Goal: Task Accomplishment & Management: Use online tool/utility

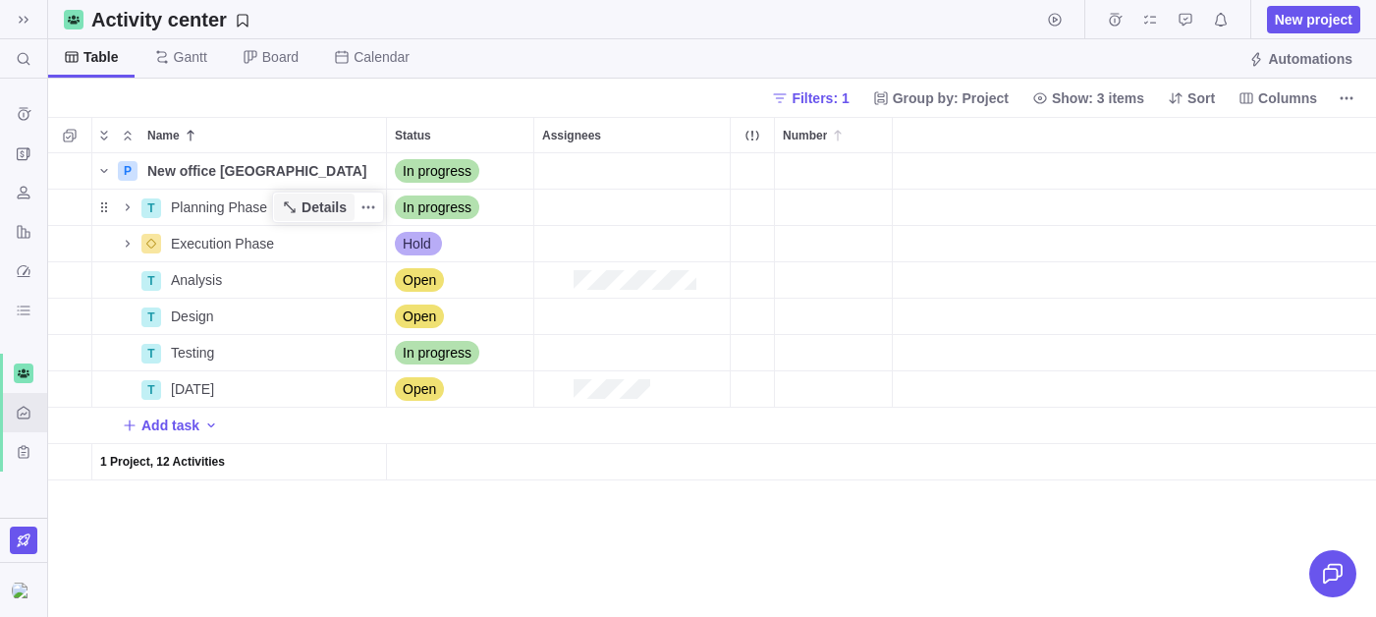
scroll to position [464, 1328]
click at [70, 210] on icon "Add sub-activity" at bounding box center [69, 206] width 11 height 11
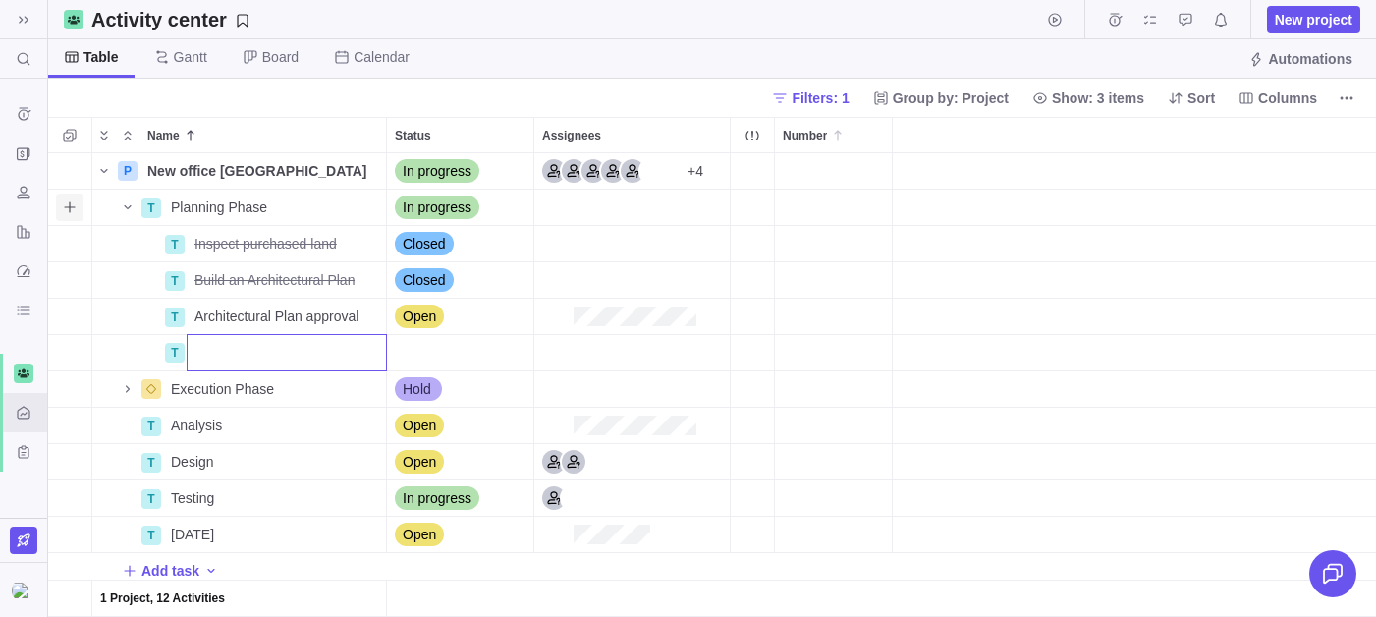
click at [138, 325] on div "P New office [GEOGRAPHIC_DATA] Details In progress +4 T Planning Phase Details …" at bounding box center [712, 385] width 1328 height 464
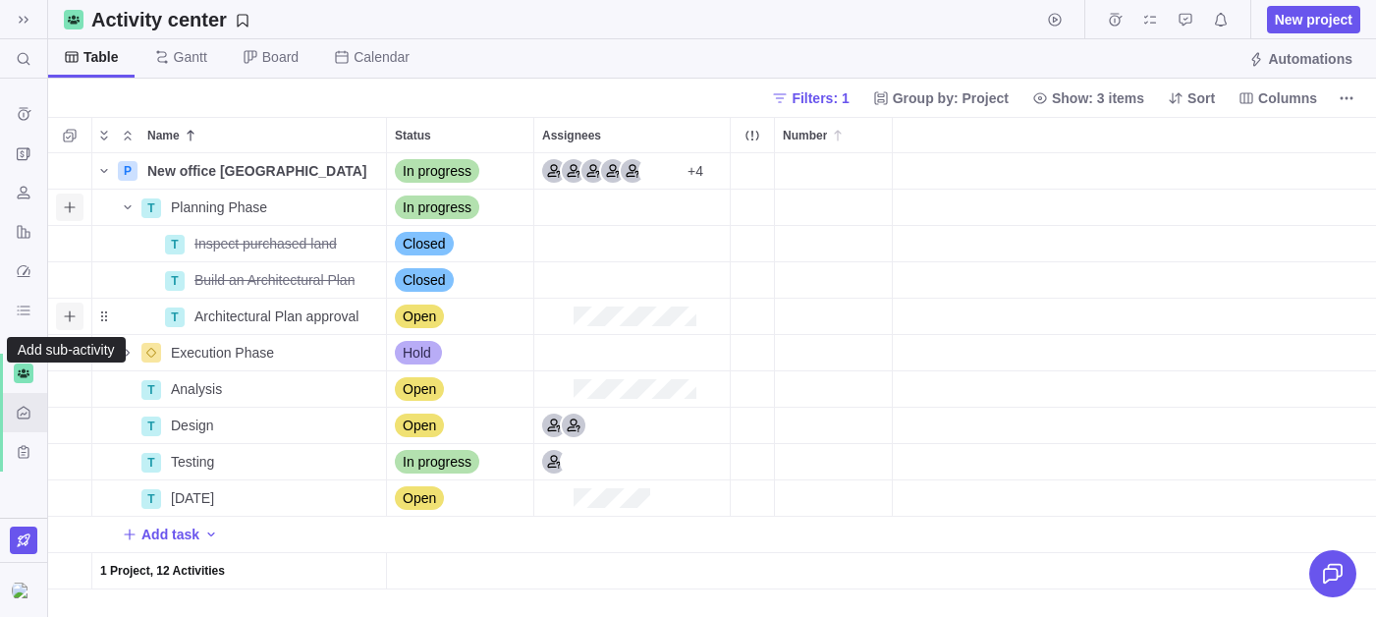
click at [70, 316] on icon "Add sub-activity" at bounding box center [70, 316] width 16 height 16
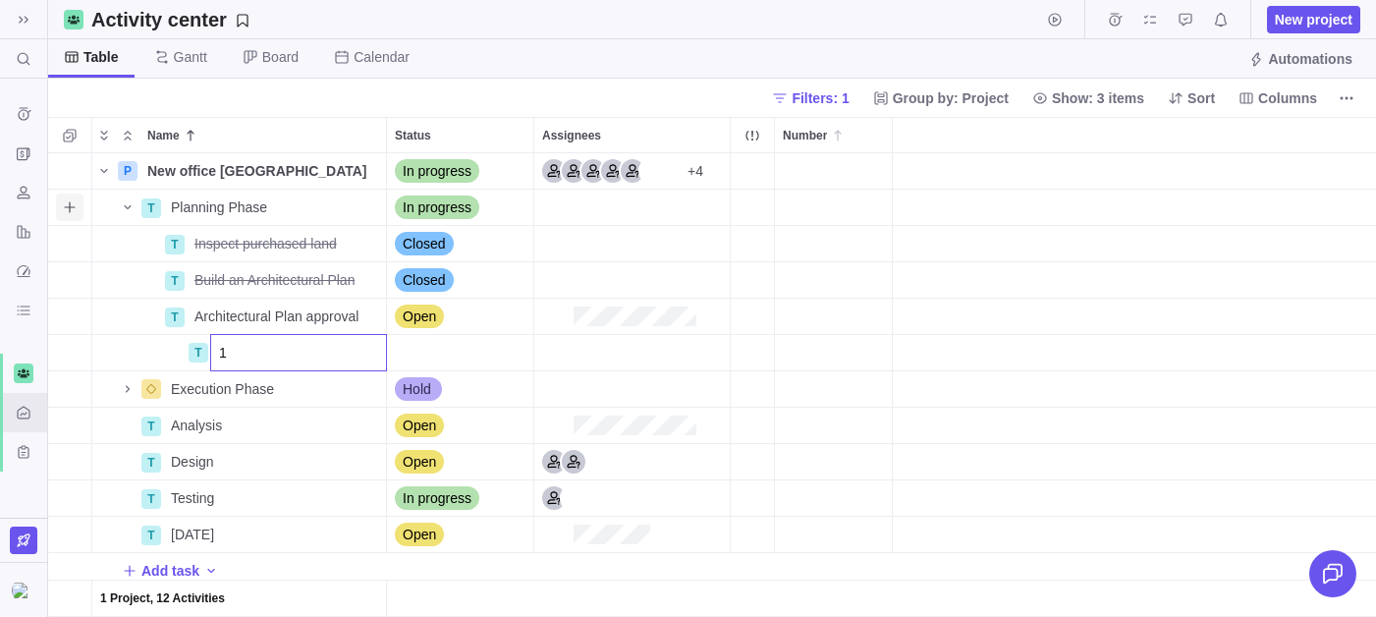
type input "1"
click at [132, 344] on div "P New office [GEOGRAPHIC_DATA] Details In progress +4 T Planning Phase Details …" at bounding box center [712, 385] width 1328 height 464
click at [68, 357] on icon "Add sub-activity" at bounding box center [70, 353] width 16 height 16
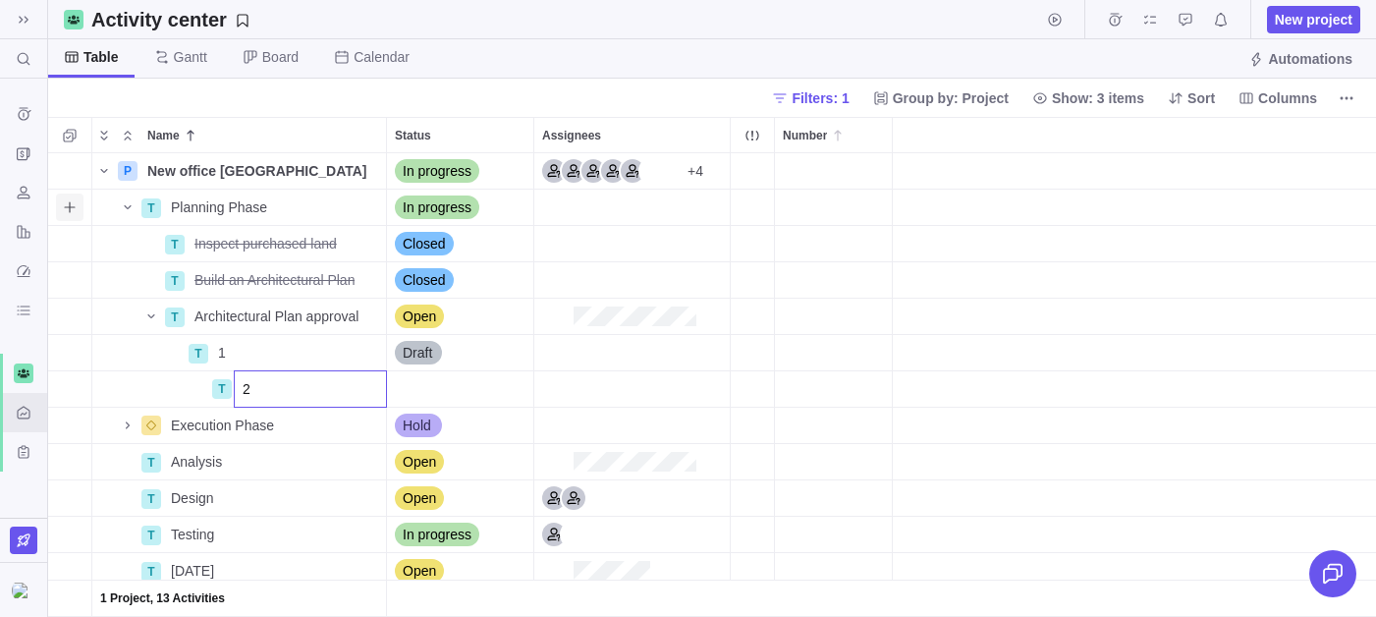
type input "2"
click at [82, 347] on div "P New office [GEOGRAPHIC_DATA] Details In progress +4 T Planning Phase Details …" at bounding box center [712, 385] width 1328 height 464
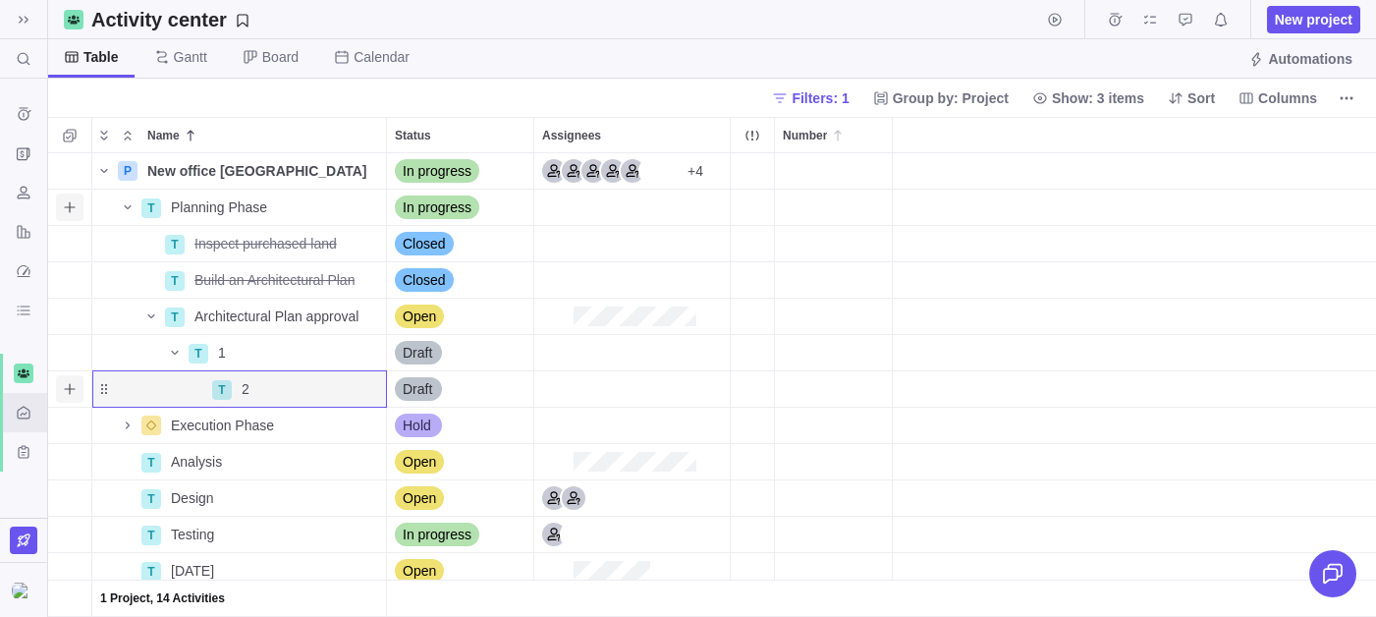
click at [69, 393] on icon "Add sub-activity" at bounding box center [69, 388] width 11 height 11
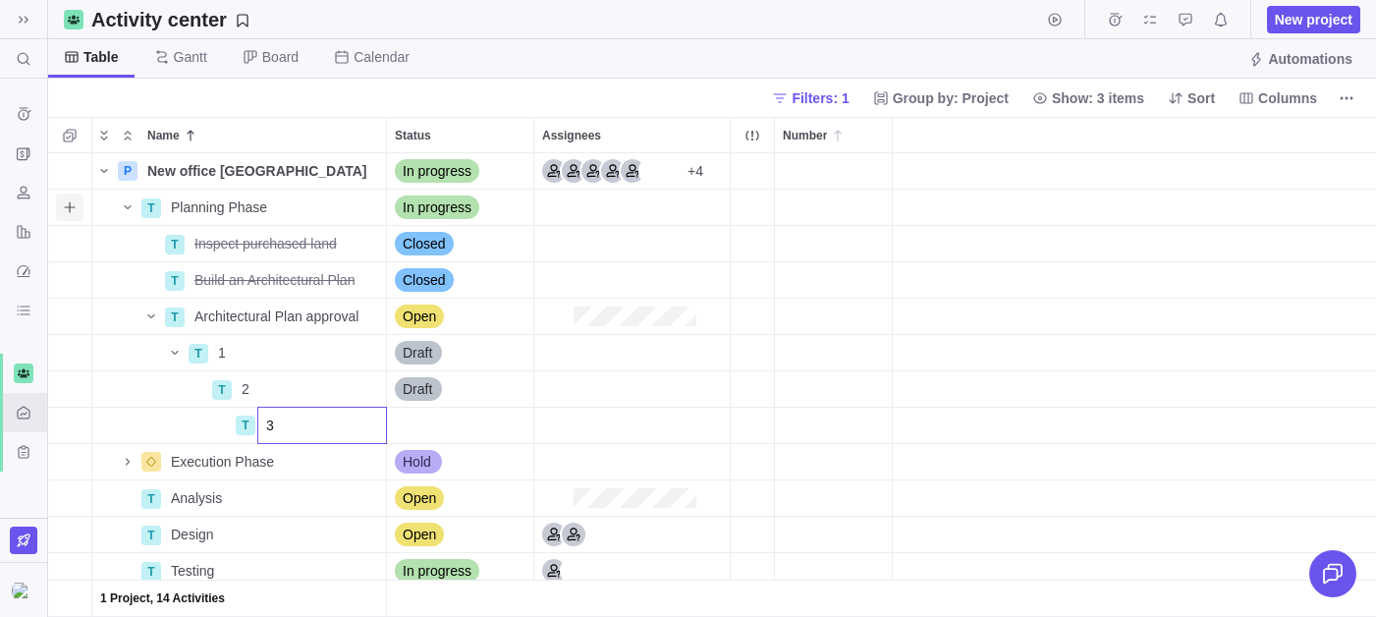
type input "3"
click at [191, 349] on div "P New office [GEOGRAPHIC_DATA] Details In progress +4 T Planning Phase Details …" at bounding box center [712, 385] width 1328 height 464
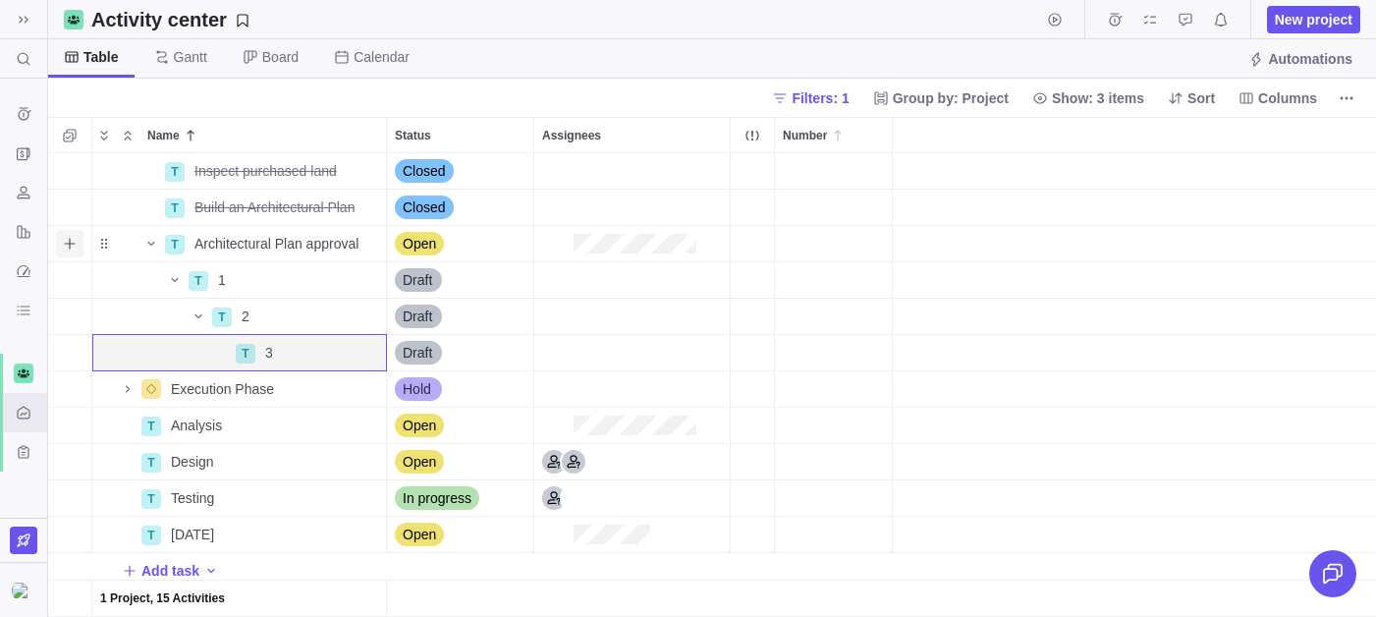
scroll to position [77, 0]
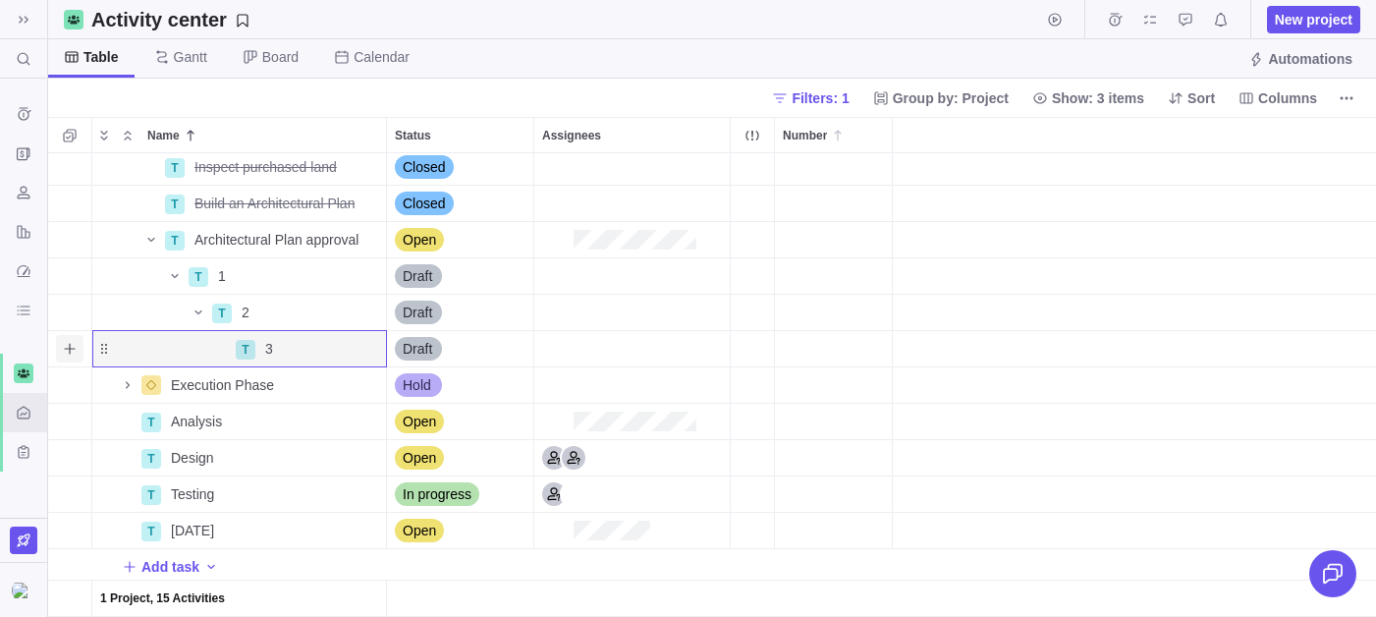
click at [58, 344] on span "Add sub-activity" at bounding box center [70, 349] width 28 height 28
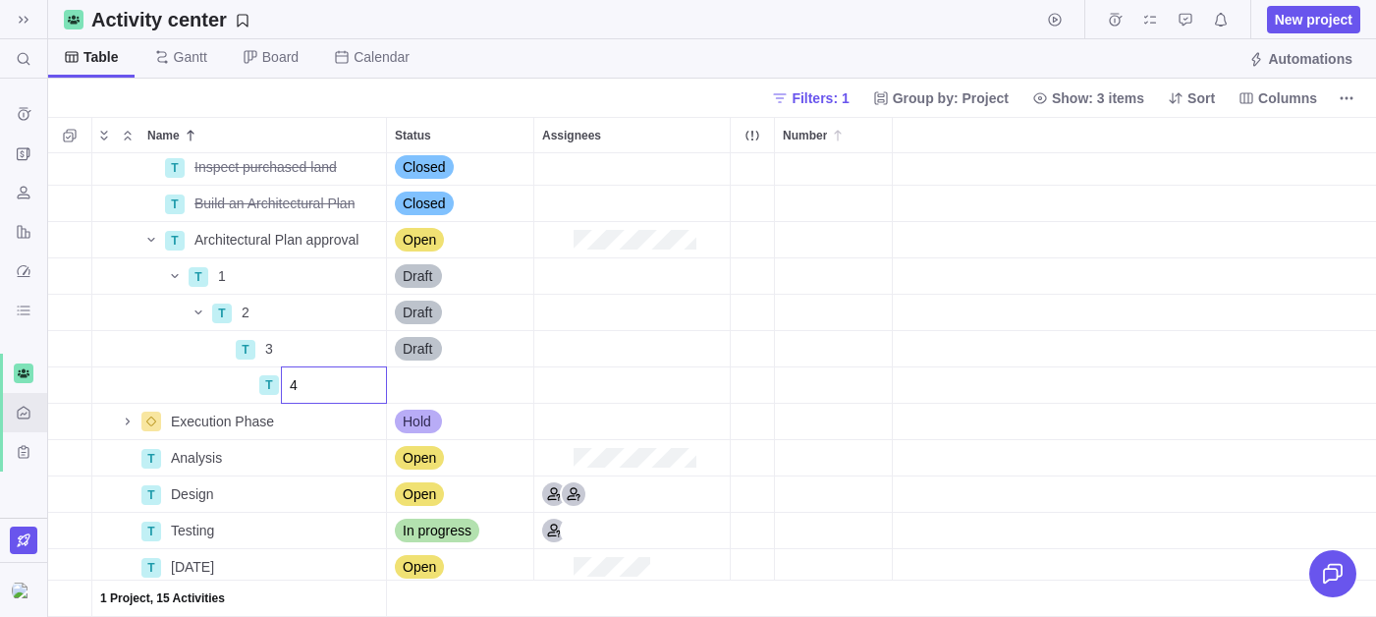
type input "4"
click at [123, 316] on div "T Inspect purchased land Details Closed T Build an Architectural Plan Details C…" at bounding box center [712, 385] width 1328 height 464
click at [1283, 99] on span "Columns" at bounding box center [1287, 98] width 59 height 20
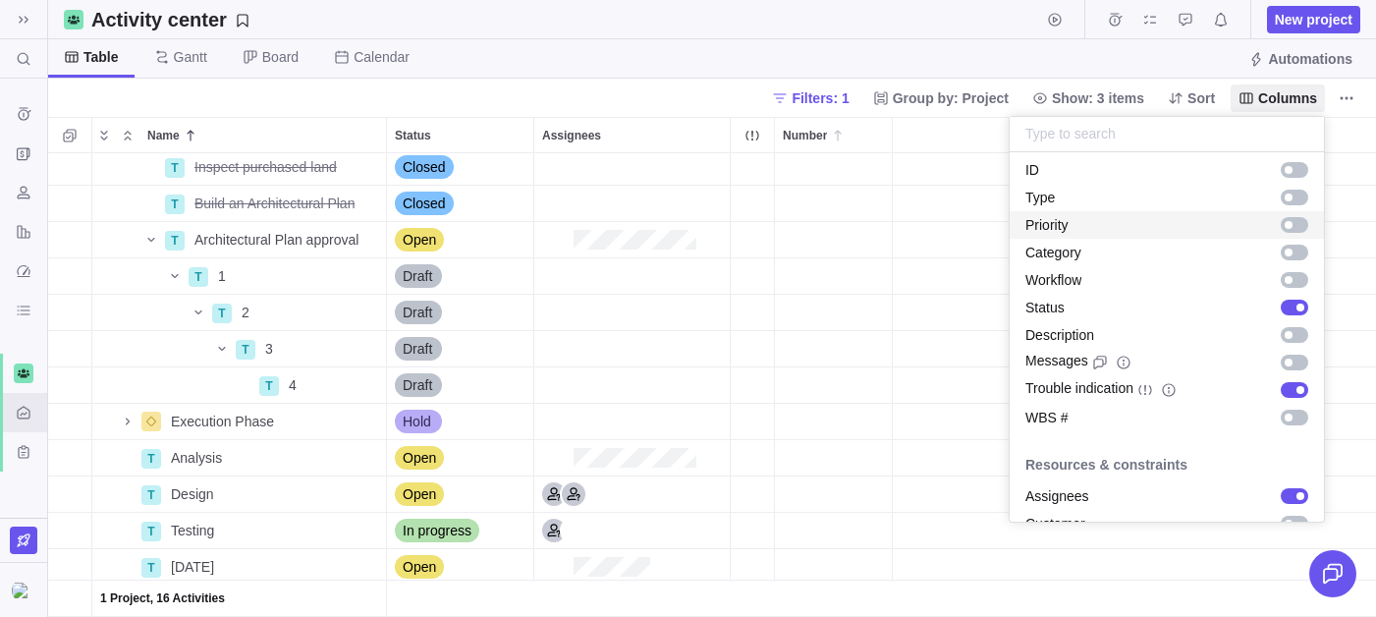
scroll to position [48, 0]
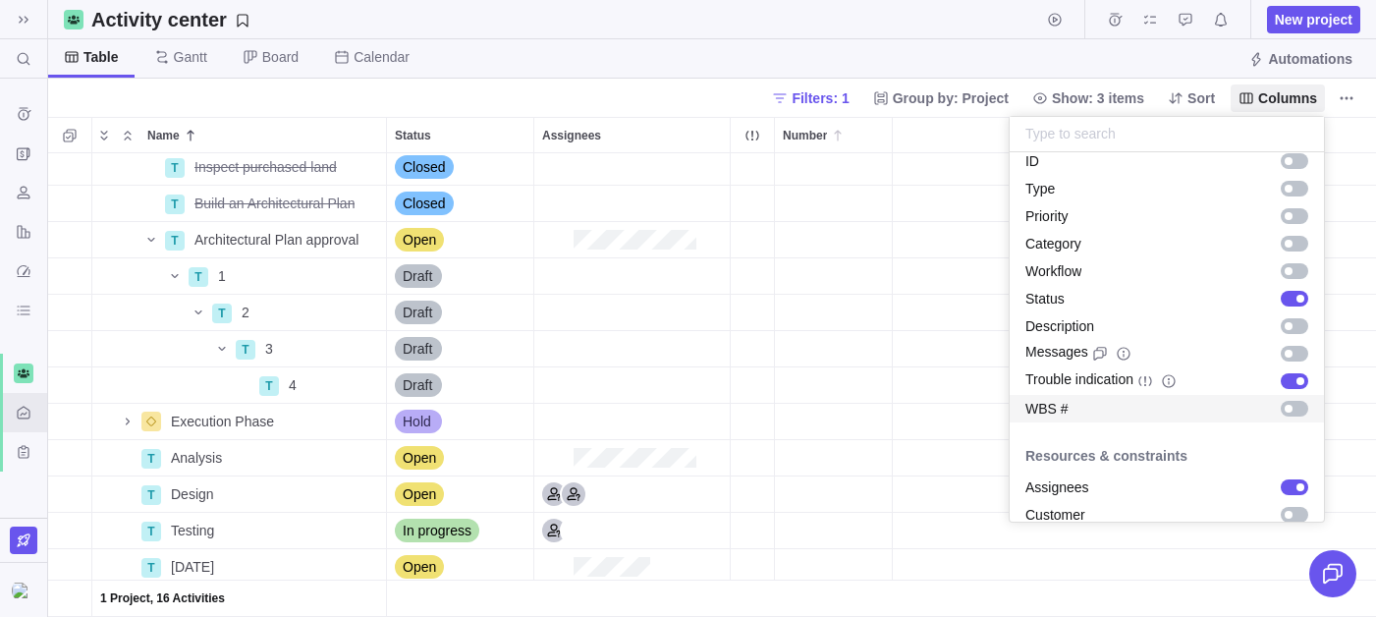
click at [1125, 403] on div "WBS #" at bounding box center [1167, 409] width 314 height 28
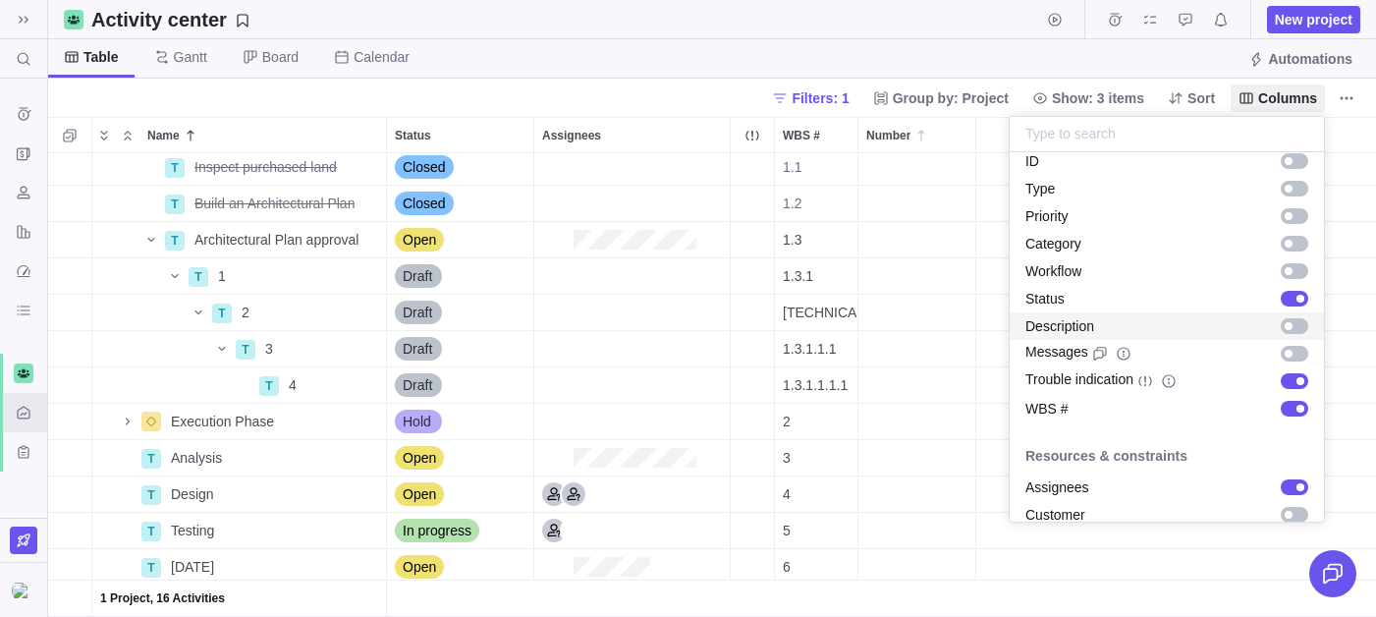
click at [824, 244] on body "Search (⌘+K) Time logs history Invoices Resources Reports Dashboard BI dashboar…" at bounding box center [688, 308] width 1376 height 617
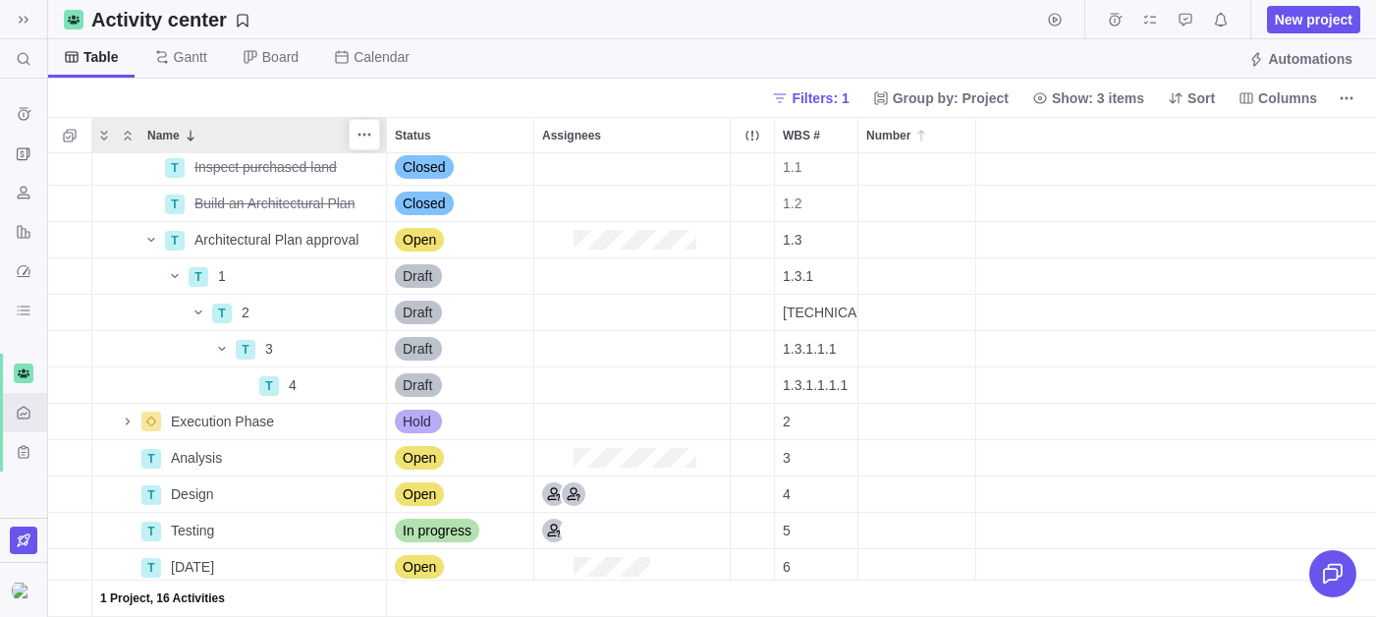
drag, startPoint x: 802, startPoint y: 119, endPoint x: 155, endPoint y: 145, distance: 647.8
click at [155, 146] on div "Name Status Assignees WBS # Number" at bounding box center [712, 135] width 1328 height 36
drag, startPoint x: 794, startPoint y: 138, endPoint x: 690, endPoint y: 44, distance: 139.7
click at [688, 45] on div "Activity center New project Table [PERSON_NAME] Board Calendar Automations Filt…" at bounding box center [712, 308] width 1328 height 617
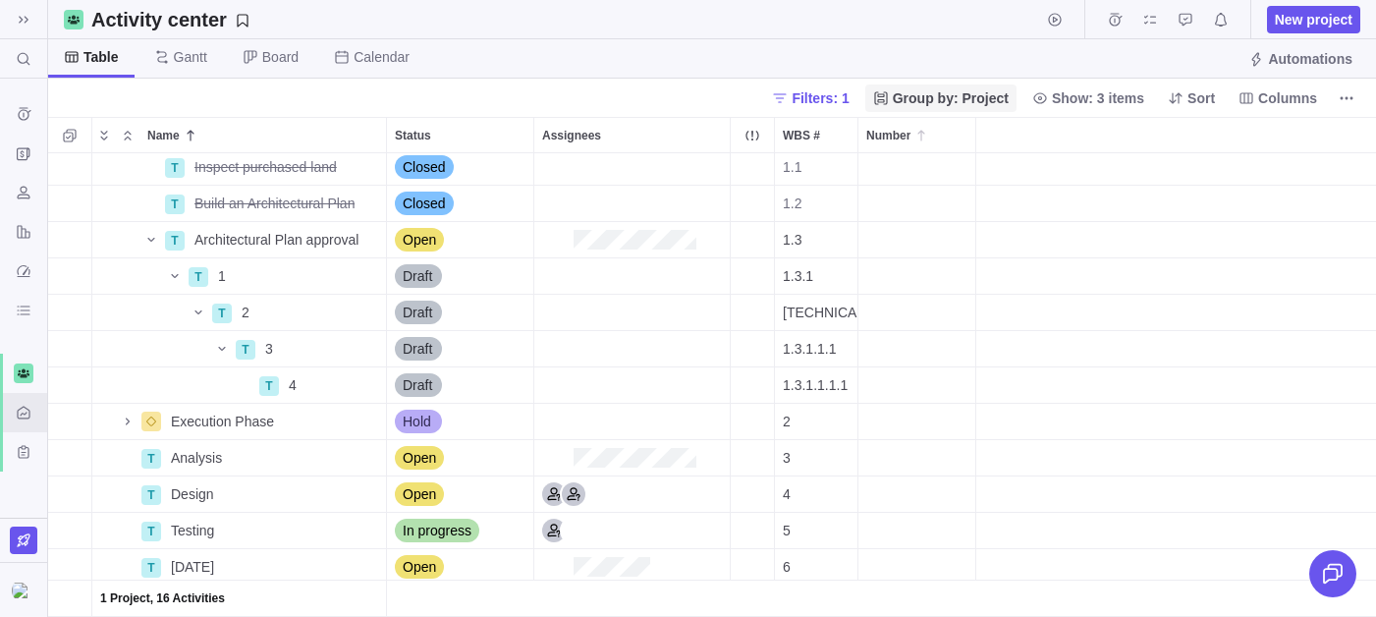
drag, startPoint x: 837, startPoint y: 136, endPoint x: 934, endPoint y: 97, distance: 104.5
click at [939, 97] on div "Activity center New project Table [PERSON_NAME] Board Calendar Automations Filt…" at bounding box center [712, 308] width 1328 height 617
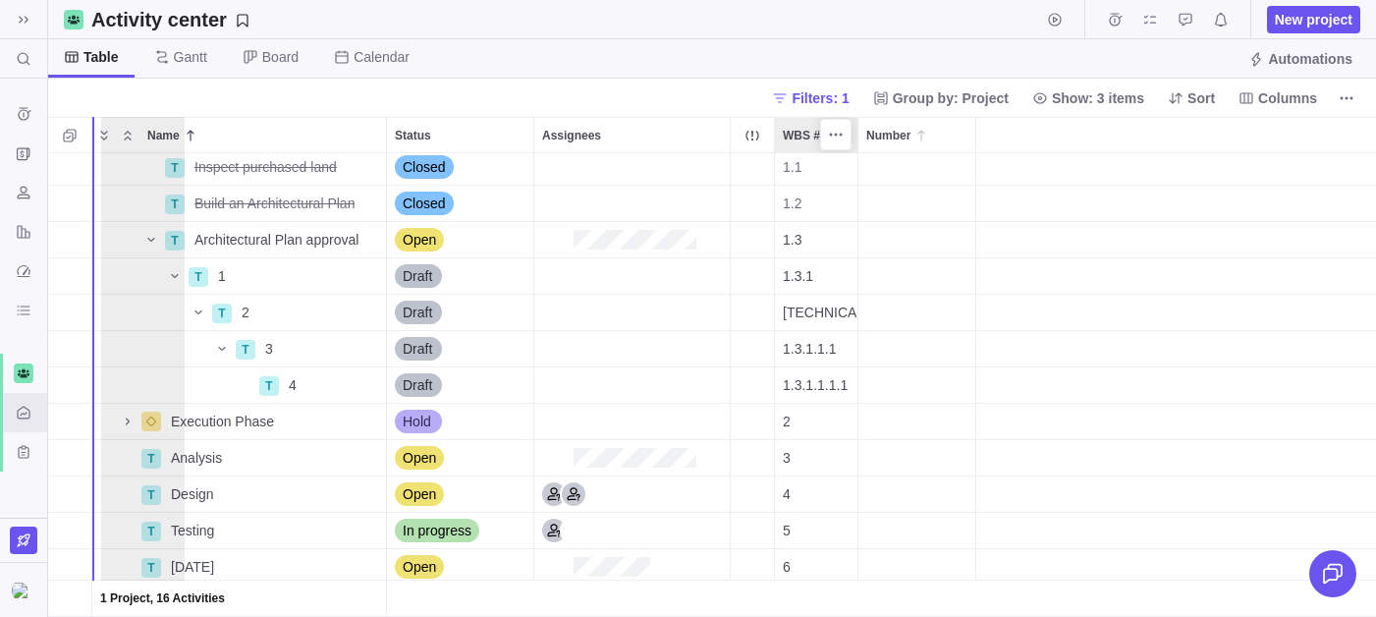
drag, startPoint x: 798, startPoint y: 133, endPoint x: 112, endPoint y: 112, distance: 686.8
click at [112, 115] on div "Activity center New project Table [PERSON_NAME] Board Calendar Automations Filt…" at bounding box center [712, 308] width 1328 height 617
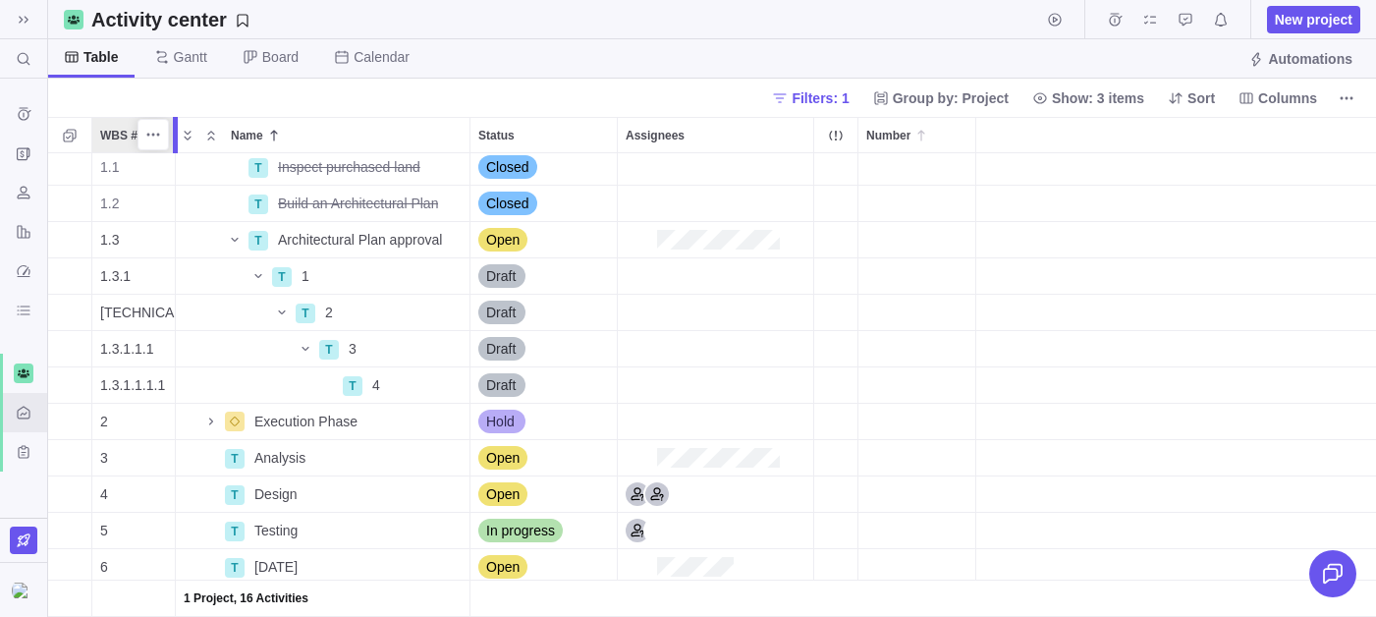
click at [173, 121] on div at bounding box center [175, 135] width 5 height 36
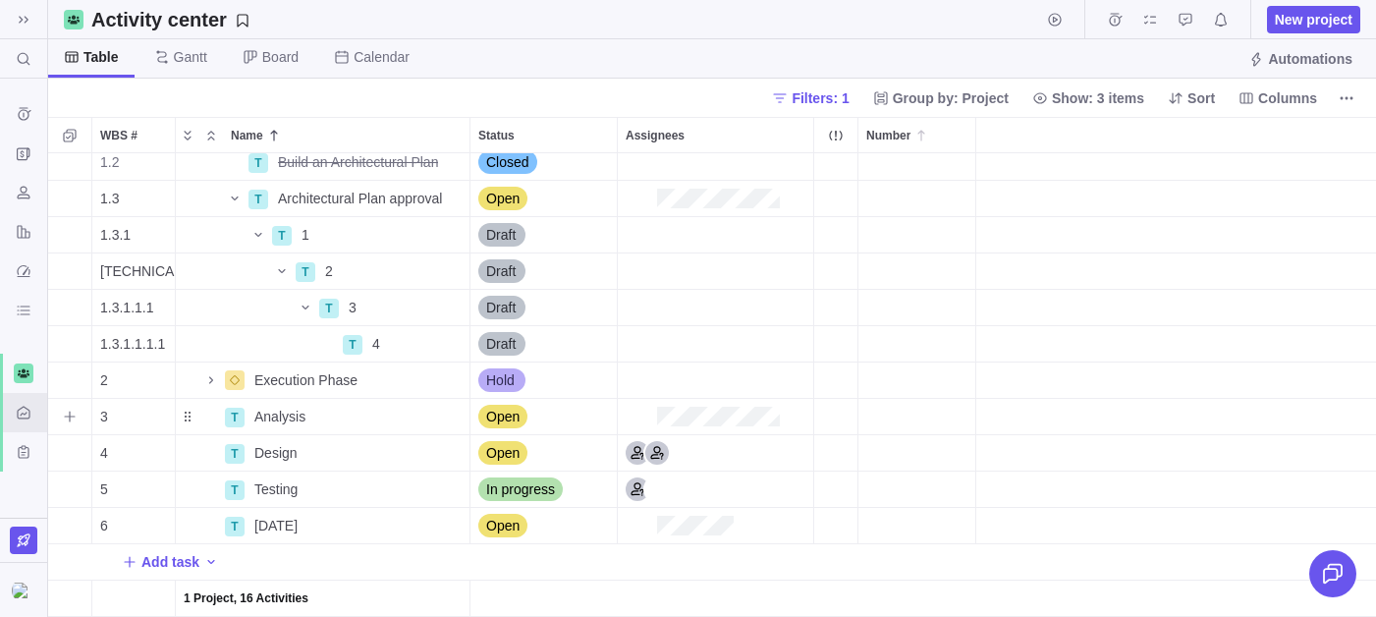
scroll to position [0, 0]
